Goal: Information Seeking & Learning: Check status

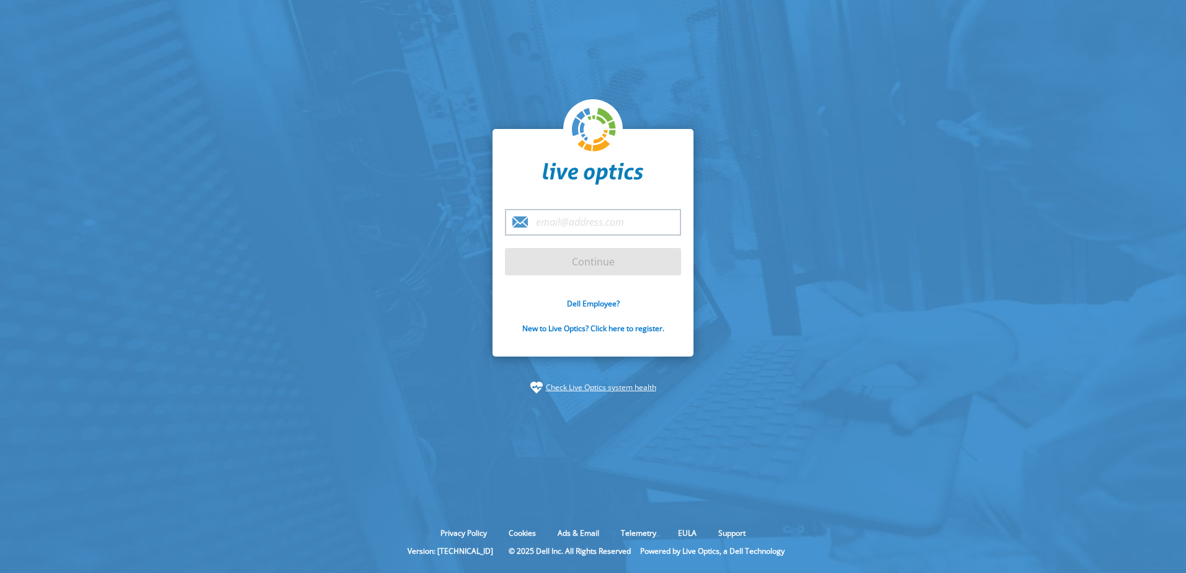
click at [547, 217] on input "email" at bounding box center [593, 222] width 176 height 27
type input "tim.gangemi@dell.com"
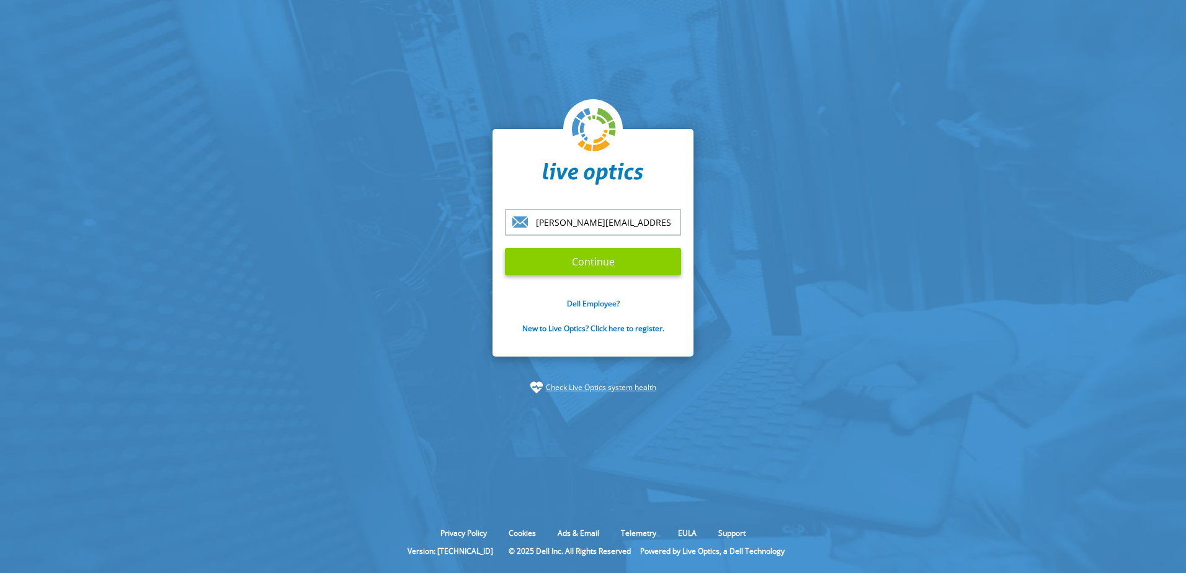
click at [565, 267] on input "Continue" at bounding box center [593, 261] width 176 height 27
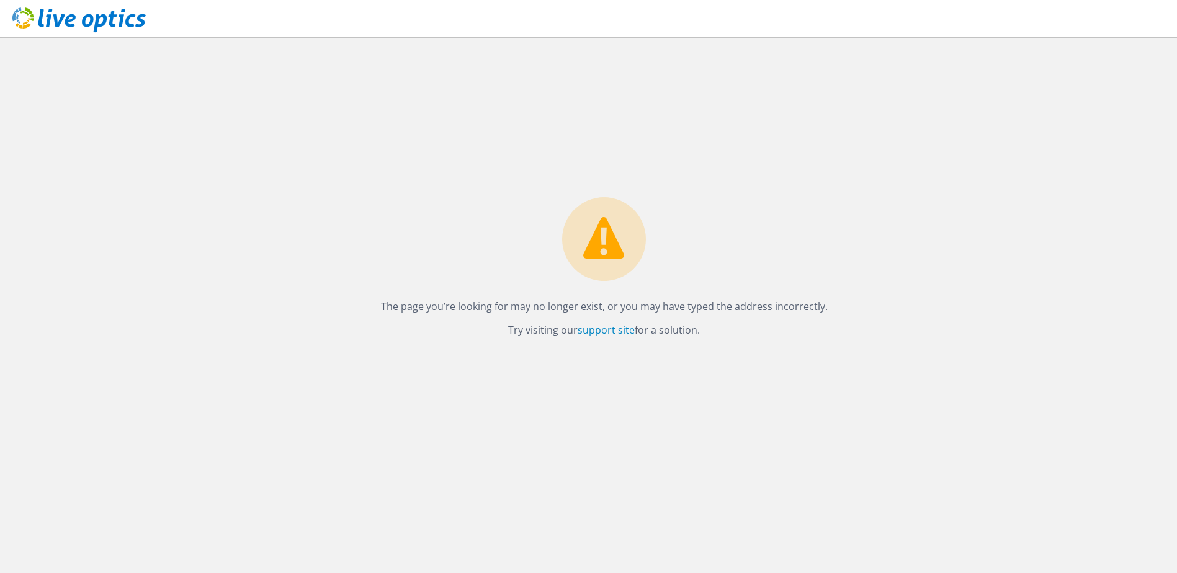
click at [74, 12] on icon at bounding box center [78, 19] width 133 height 25
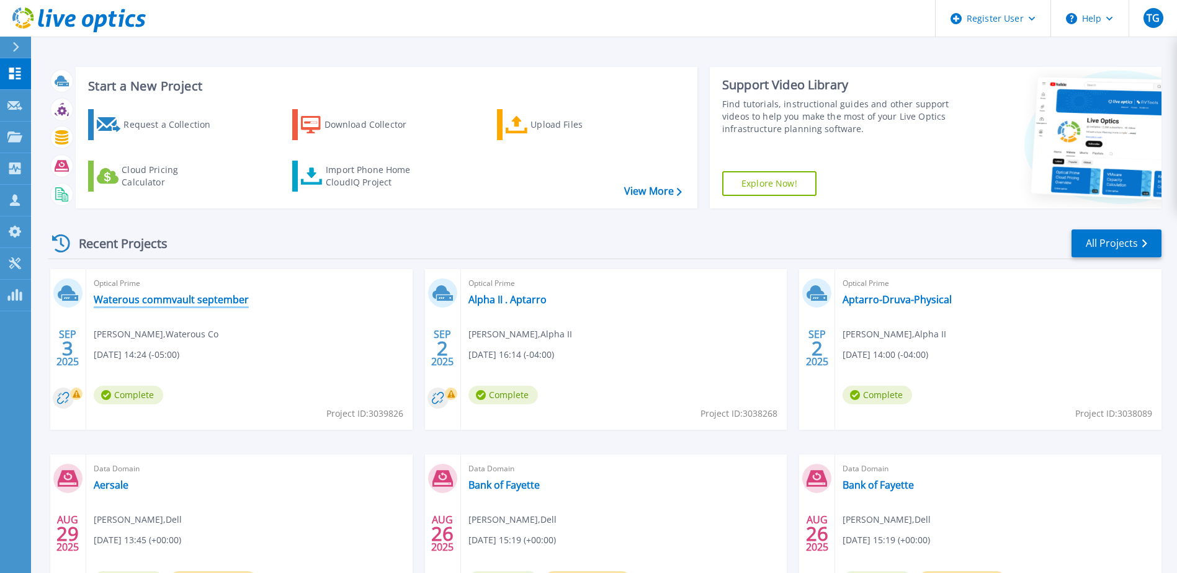
click at [200, 298] on link "Waterous commvault september" at bounding box center [171, 299] width 155 height 12
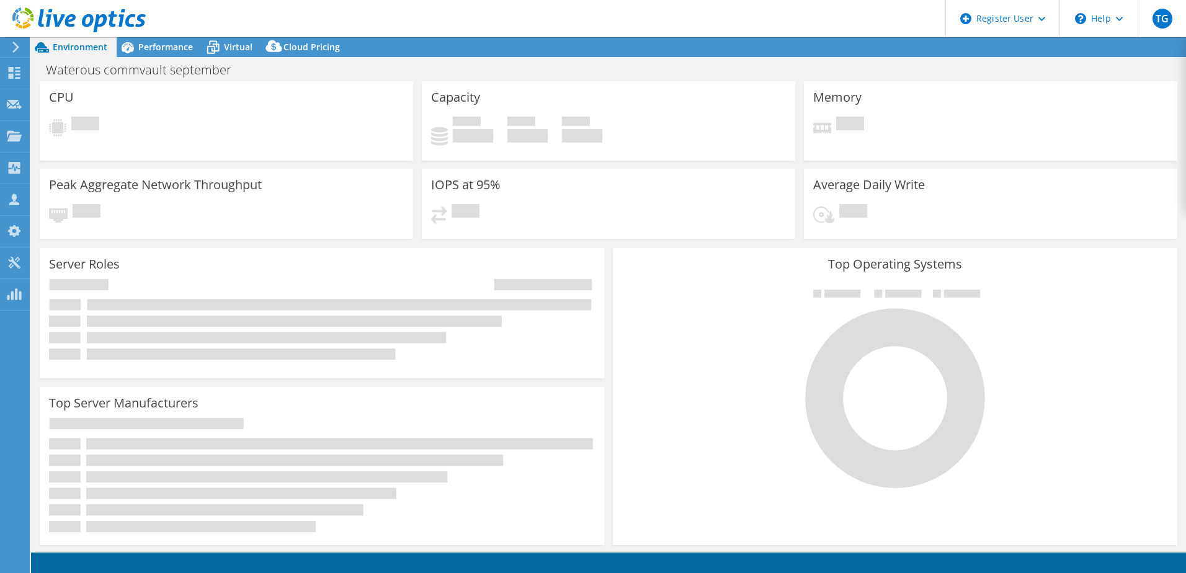
select select "USD"
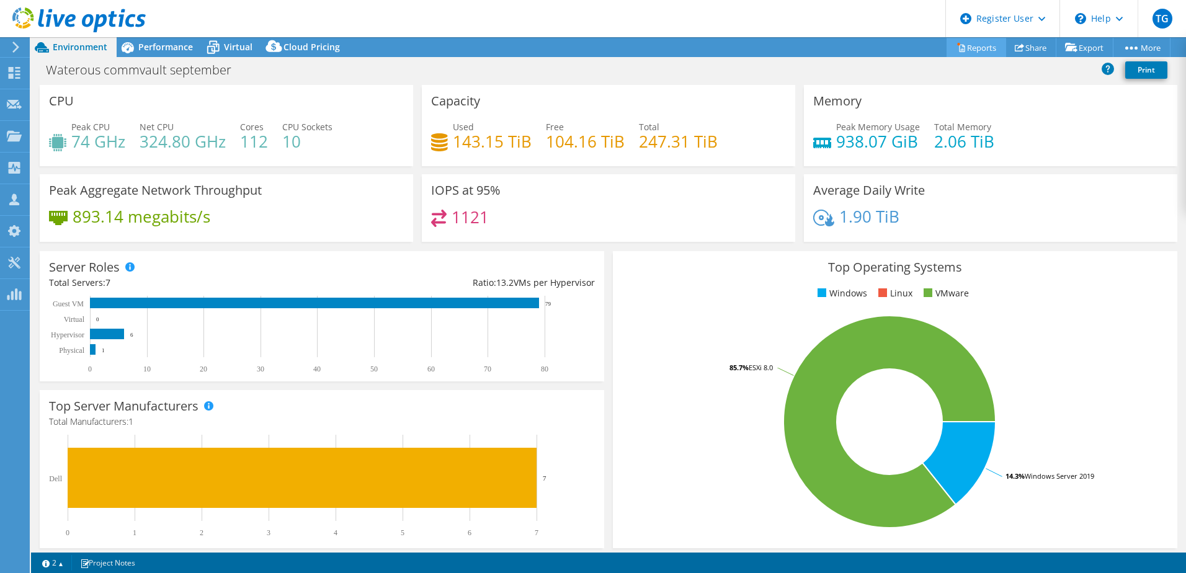
click at [976, 55] on link "Reports" at bounding box center [977, 47] width 60 height 19
